Goal: Task Accomplishment & Management: Complete application form

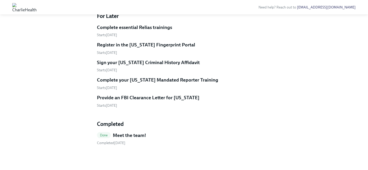
scroll to position [198, 0]
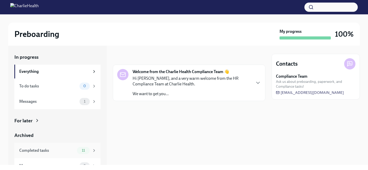
click at [71, 151] on div "Completed tasks" at bounding box center [47, 151] width 56 height 6
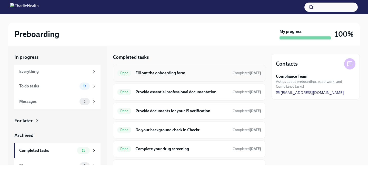
click at [153, 73] on h6 "Fill out the onboarding form" at bounding box center [181, 73] width 93 height 6
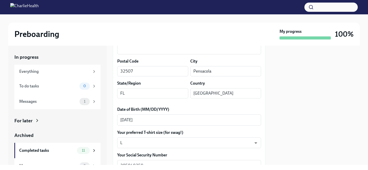
scroll to position [197, 0]
